Goal: Information Seeking & Learning: Learn about a topic

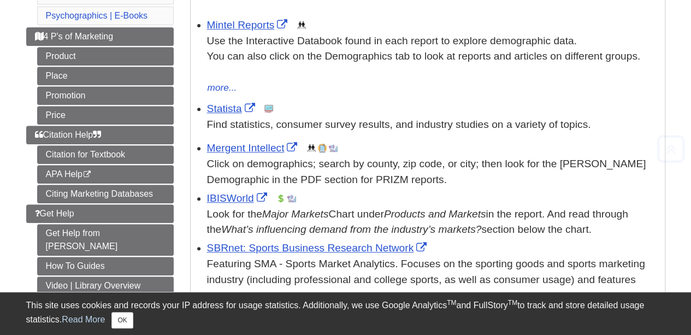
scroll to position [218, 0]
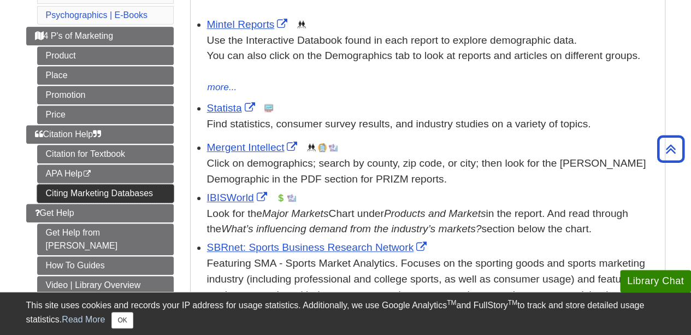
click at [113, 185] on link "Citing Marketing Databases" at bounding box center [105, 193] width 137 height 19
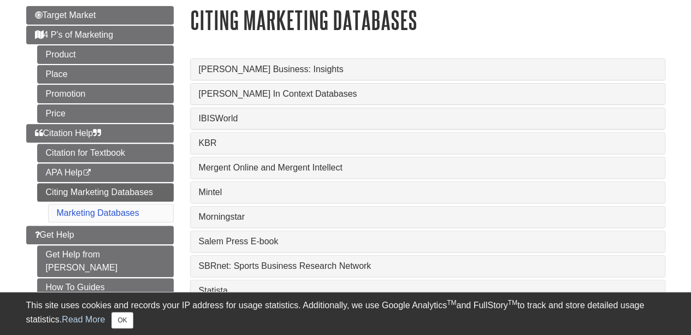
scroll to position [164, 0]
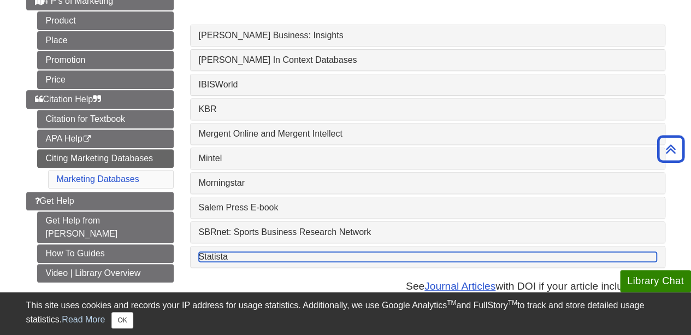
click at [244, 255] on link "Statista" at bounding box center [428, 257] width 458 height 10
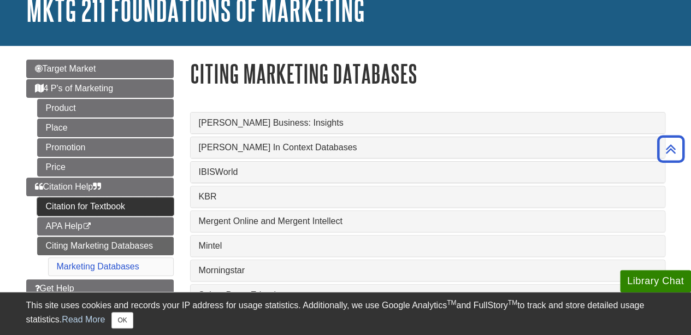
scroll to position [55, 0]
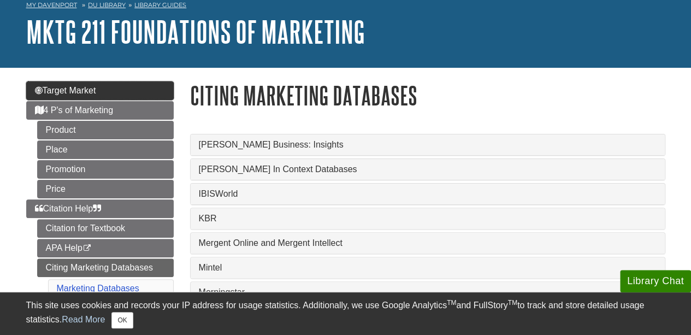
click at [109, 90] on link "Target Market" at bounding box center [99, 90] width 147 height 19
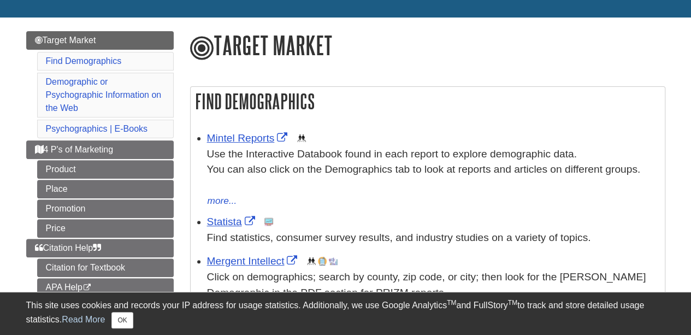
scroll to position [109, 0]
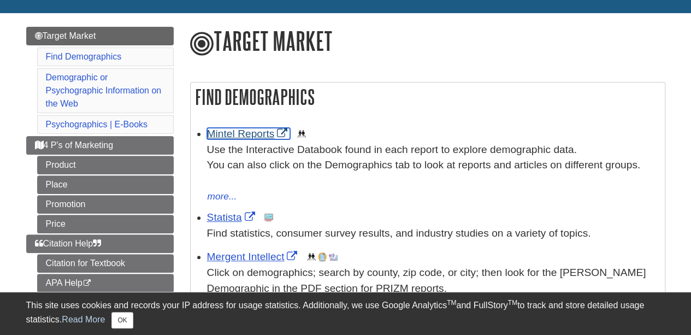
click at [246, 131] on link "Mintel Reports" at bounding box center [249, 133] width 84 height 11
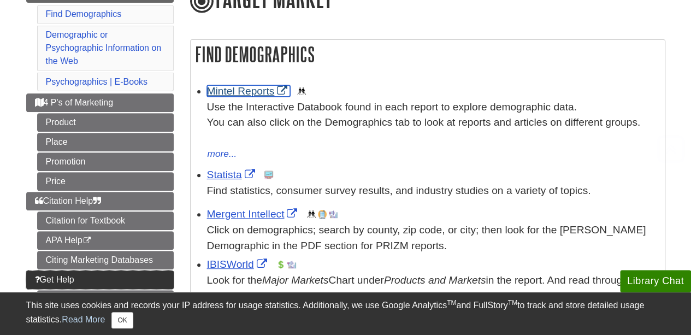
scroll to position [218, 0]
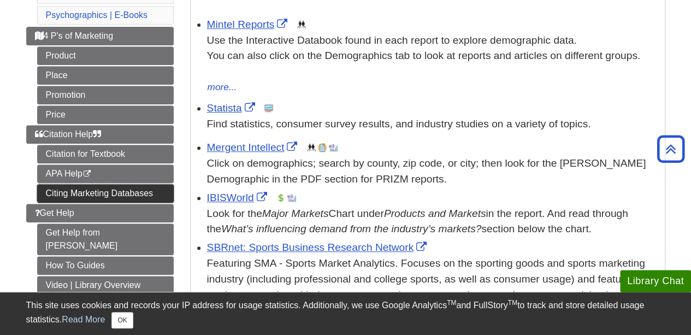
click at [117, 185] on link "Citing Marketing Databases" at bounding box center [105, 193] width 137 height 19
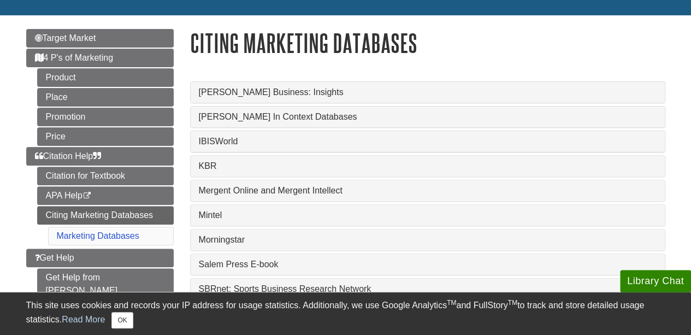
scroll to position [109, 0]
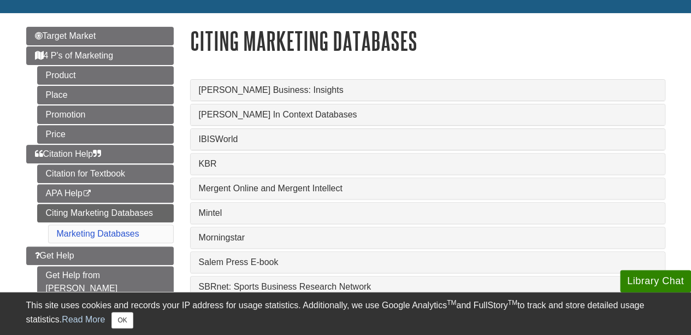
click at [257, 134] on div "IBISWorld" at bounding box center [428, 139] width 474 height 21
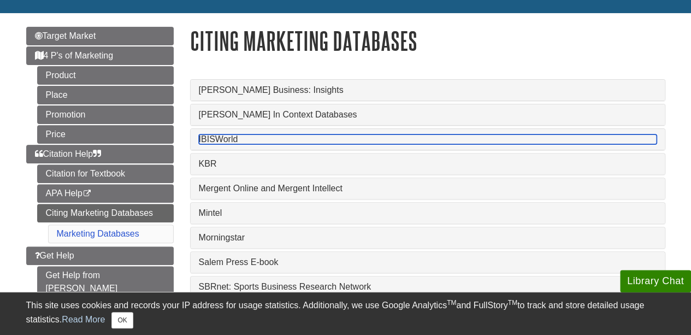
click at [261, 140] on link "IBISWorld" at bounding box center [428, 139] width 458 height 10
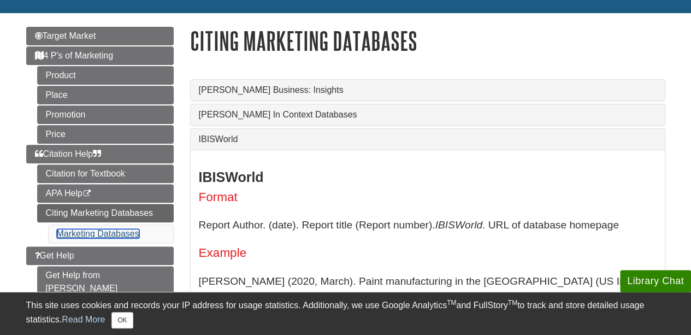
click at [92, 229] on link "Marketing Databases" at bounding box center [98, 233] width 82 height 9
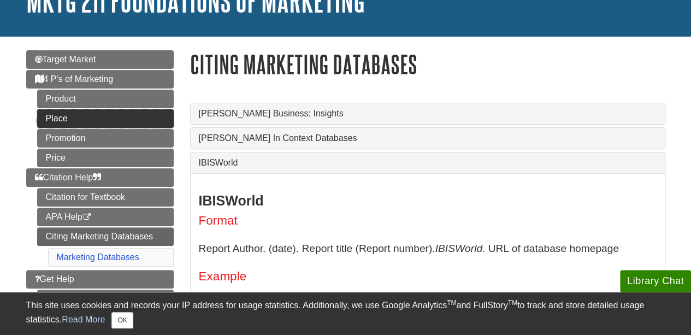
scroll to position [134, 0]
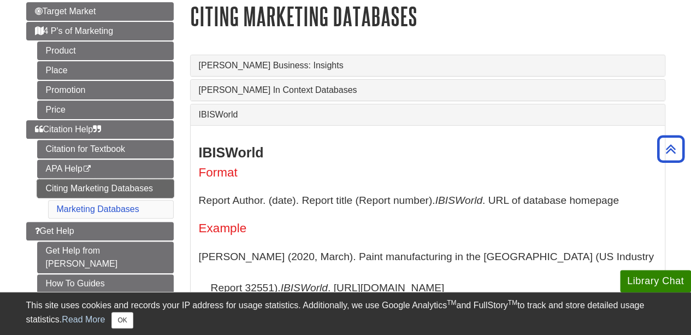
click at [110, 181] on link "Citing Marketing Databases" at bounding box center [105, 188] width 137 height 19
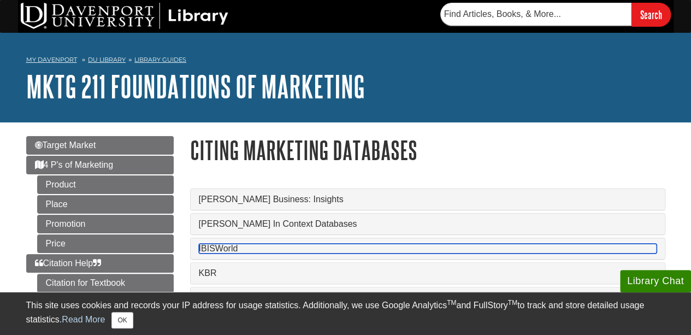
click at [230, 250] on link "IBISWorld" at bounding box center [428, 249] width 458 height 10
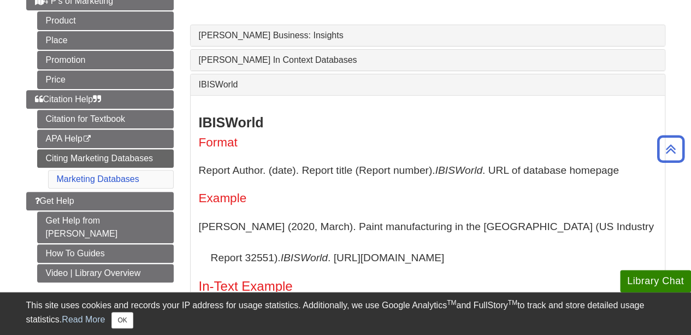
scroll to position [273, 0]
